Goal: Transaction & Acquisition: Obtain resource

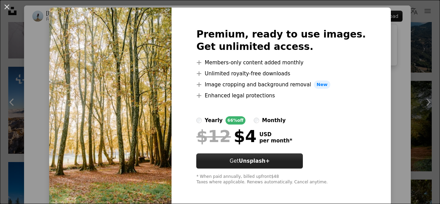
scroll to position [17, 0]
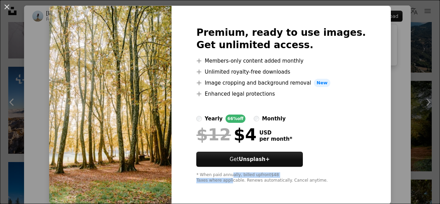
drag, startPoint x: 239, startPoint y: 177, endPoint x: 239, endPoint y: 173, distance: 4.5
click at [239, 173] on div "* When paid annually, billed upfront $48 Taxes where applicable. Renews automat…" at bounding box center [281, 177] width 170 height 11
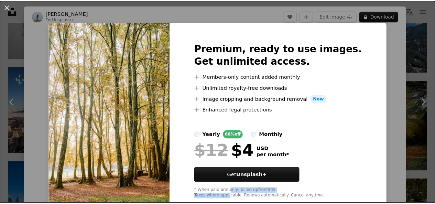
scroll to position [0, 0]
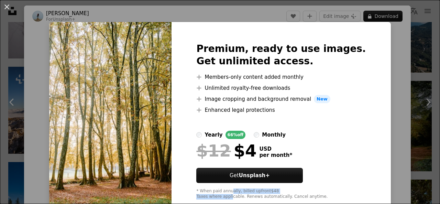
click at [383, 97] on div "An X shape Premium, ready to use images. Get unlimited access. A plus sign Memb…" at bounding box center [220, 102] width 440 height 204
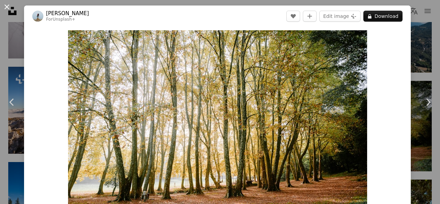
click at [5, 8] on button "An X shape" at bounding box center [7, 7] width 8 height 8
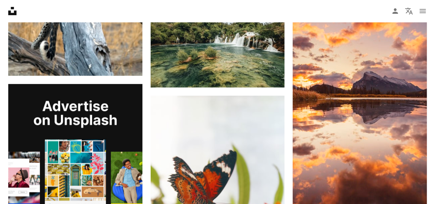
scroll to position [1192, 0]
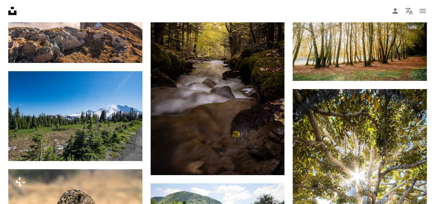
drag, startPoint x: 125, startPoint y: 37, endPoint x: 137, endPoint y: 14, distance: 25.7
click at [137, 14] on nav "Unsplash logo Unsplash Home A photo Pen Tool A compass A stack of folders Downl…" at bounding box center [217, 11] width 435 height 22
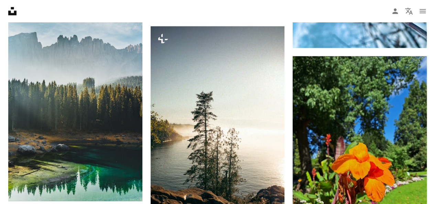
scroll to position [1992, 0]
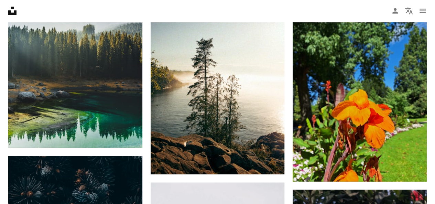
click at [138, 7] on nav "Unsplash logo Unsplash Home A photo Pen Tool A compass A stack of folders Downl…" at bounding box center [217, 11] width 435 height 22
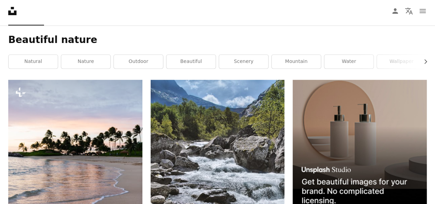
scroll to position [0, 0]
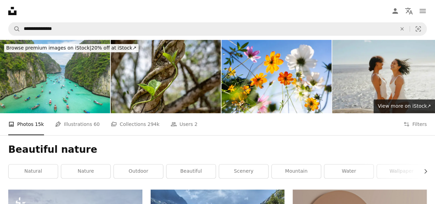
click at [397, 62] on img at bounding box center [387, 76] width 110 height 73
